Goal: Task Accomplishment & Management: Manage account settings

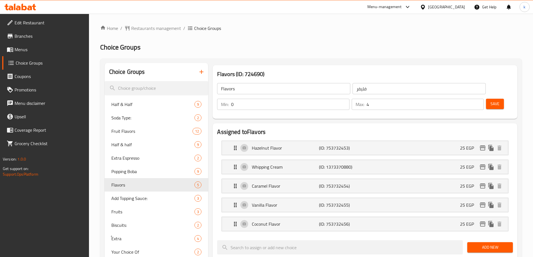
click at [47, 39] on span "Branches" at bounding box center [50, 36] width 70 height 7
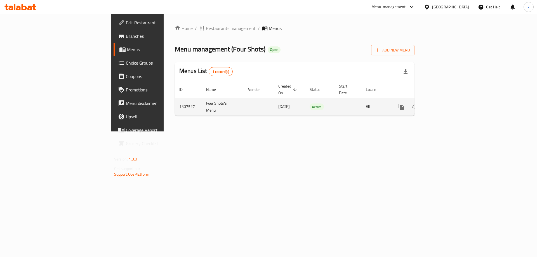
click at [445, 103] on icon "enhanced table" at bounding box center [441, 106] width 7 height 7
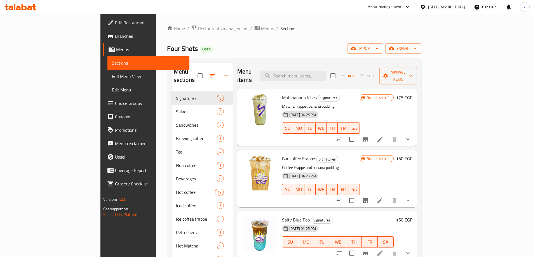
click at [103, 107] on link "Choice Groups" at bounding box center [146, 102] width 87 height 13
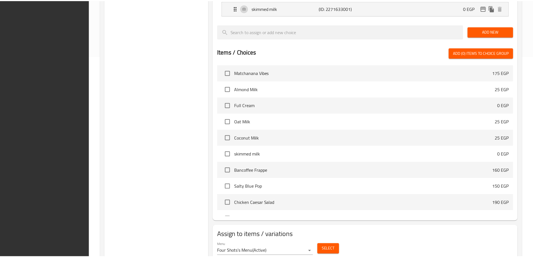
scroll to position [222, 0]
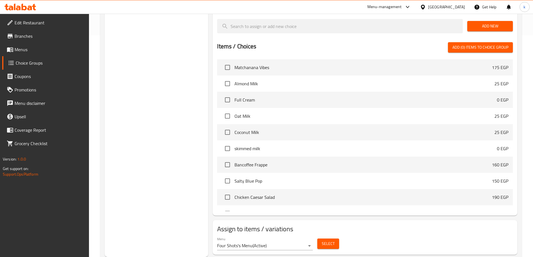
click at [392, 235] on div "Menu Four Shots's Menu ( Active ) Select" at bounding box center [365, 244] width 300 height 18
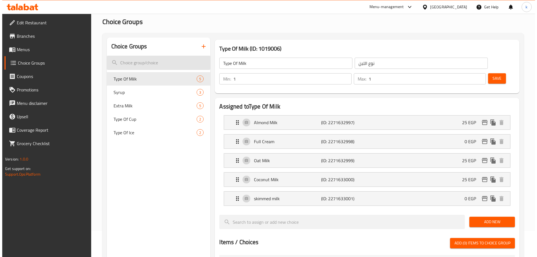
scroll to position [0, 0]
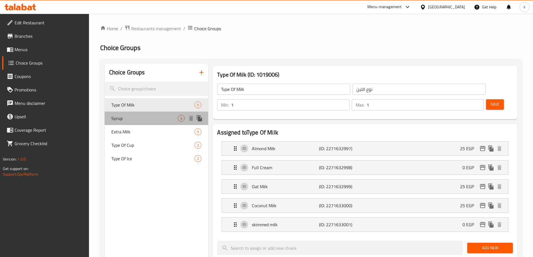
click at [146, 122] on div "Syrup 3" at bounding box center [157, 118] width 104 height 13
type input "Syrup"
type input "سيرب"
type input "0"
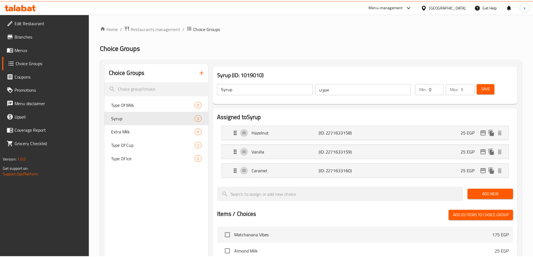
scroll to position [184, 0]
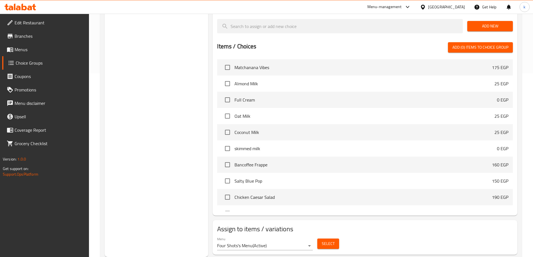
click at [381, 220] on div "Assign to items / variations Menu Four Shots's Menu ( Active ) Select" at bounding box center [364, 237] width 304 height 35
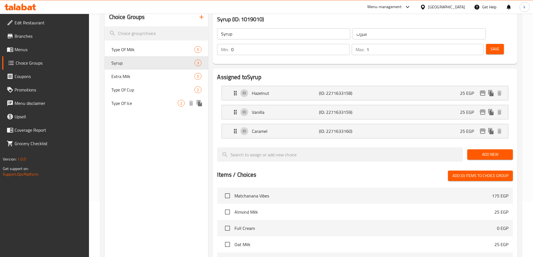
scroll to position [16, 0]
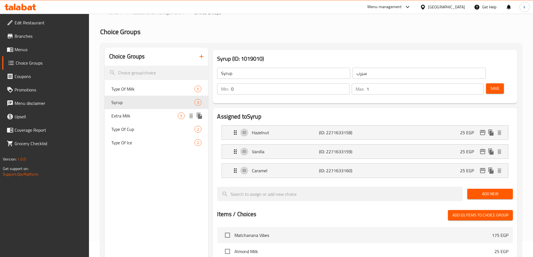
click at [135, 113] on span "Extra Milk" at bounding box center [144, 115] width 67 height 7
type input "Extra Milk"
type input "حليب اضافى"
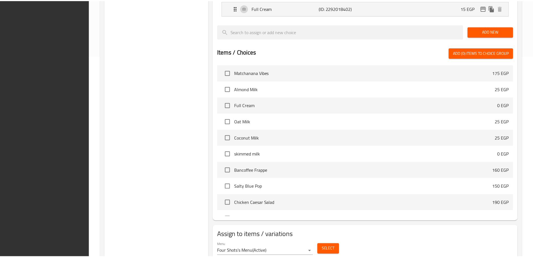
scroll to position [222, 0]
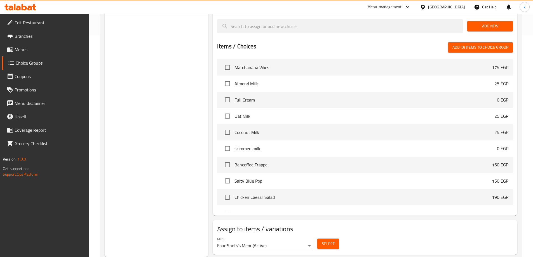
drag, startPoint x: 377, startPoint y: 216, endPoint x: 353, endPoint y: 212, distance: 24.6
click at [377, 224] on h2 "Assign to items / variations" at bounding box center [365, 228] width 296 height 9
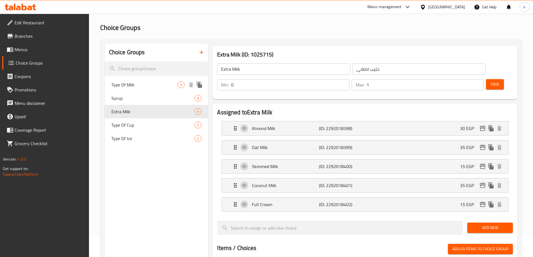
scroll to position [0, 0]
